Goal: Find specific page/section: Find specific page/section

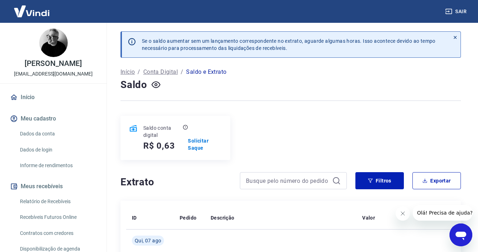
click at [454, 35] on icon at bounding box center [455, 37] width 5 height 5
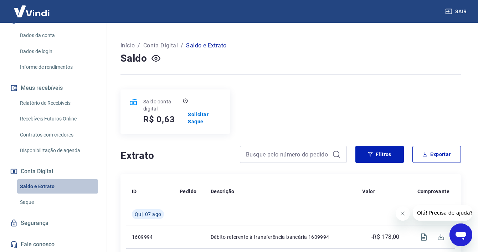
click at [43, 186] on link "Saldo e Extrato" at bounding box center [57, 186] width 81 height 15
click at [33, 12] on img at bounding box center [32, 11] width 46 height 22
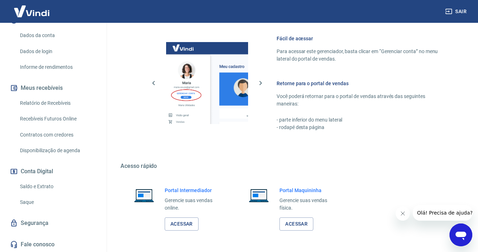
scroll to position [333, 0]
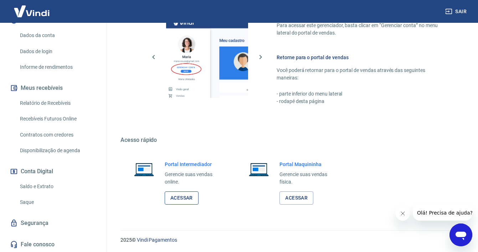
click at [182, 197] on link "Acessar" at bounding box center [182, 197] width 34 height 13
